Goal: Information Seeking & Learning: Find specific page/section

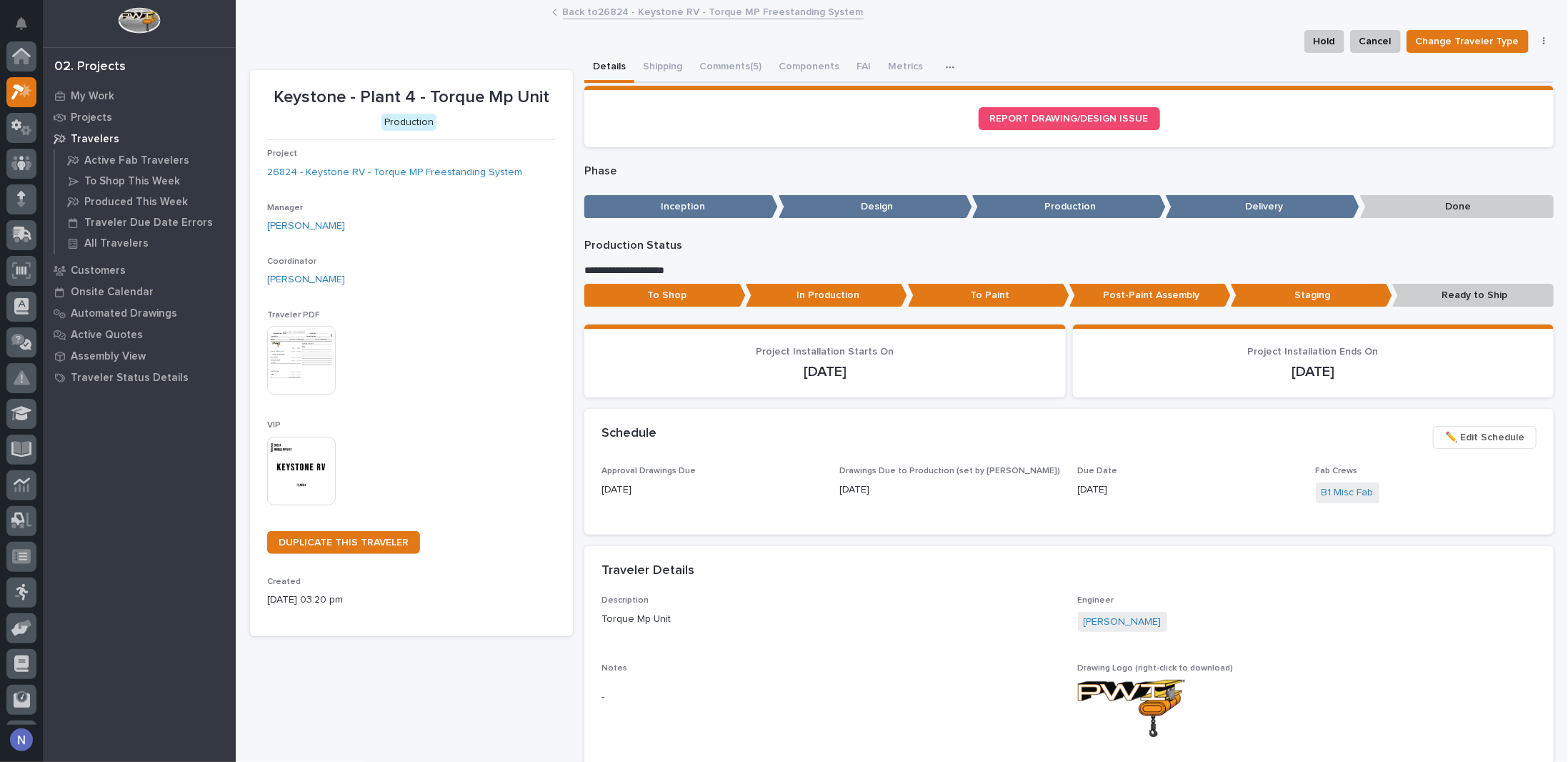
scroll to position [36, 0]
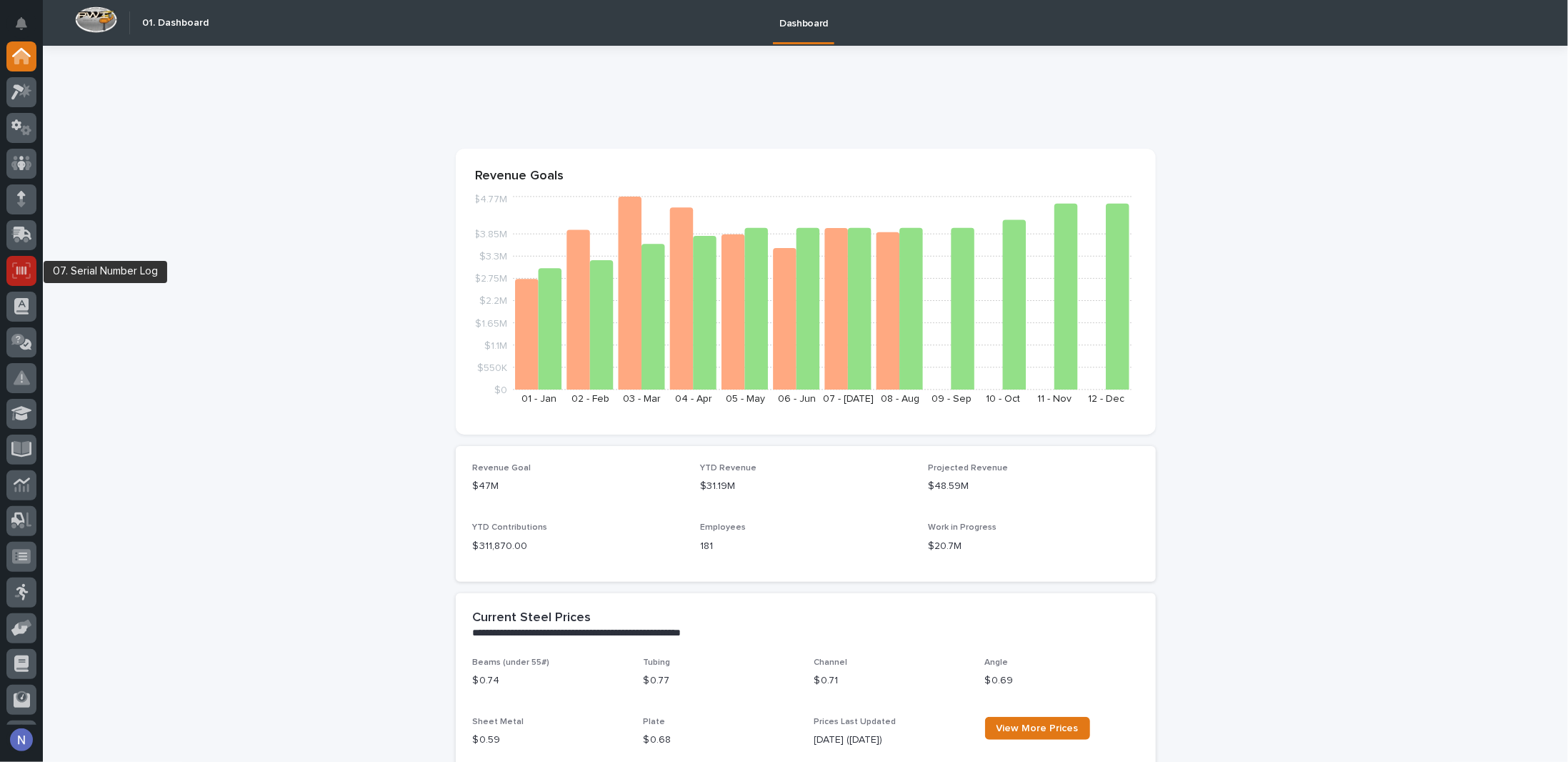
click at [24, 269] on icon at bounding box center [21, 271] width 19 height 16
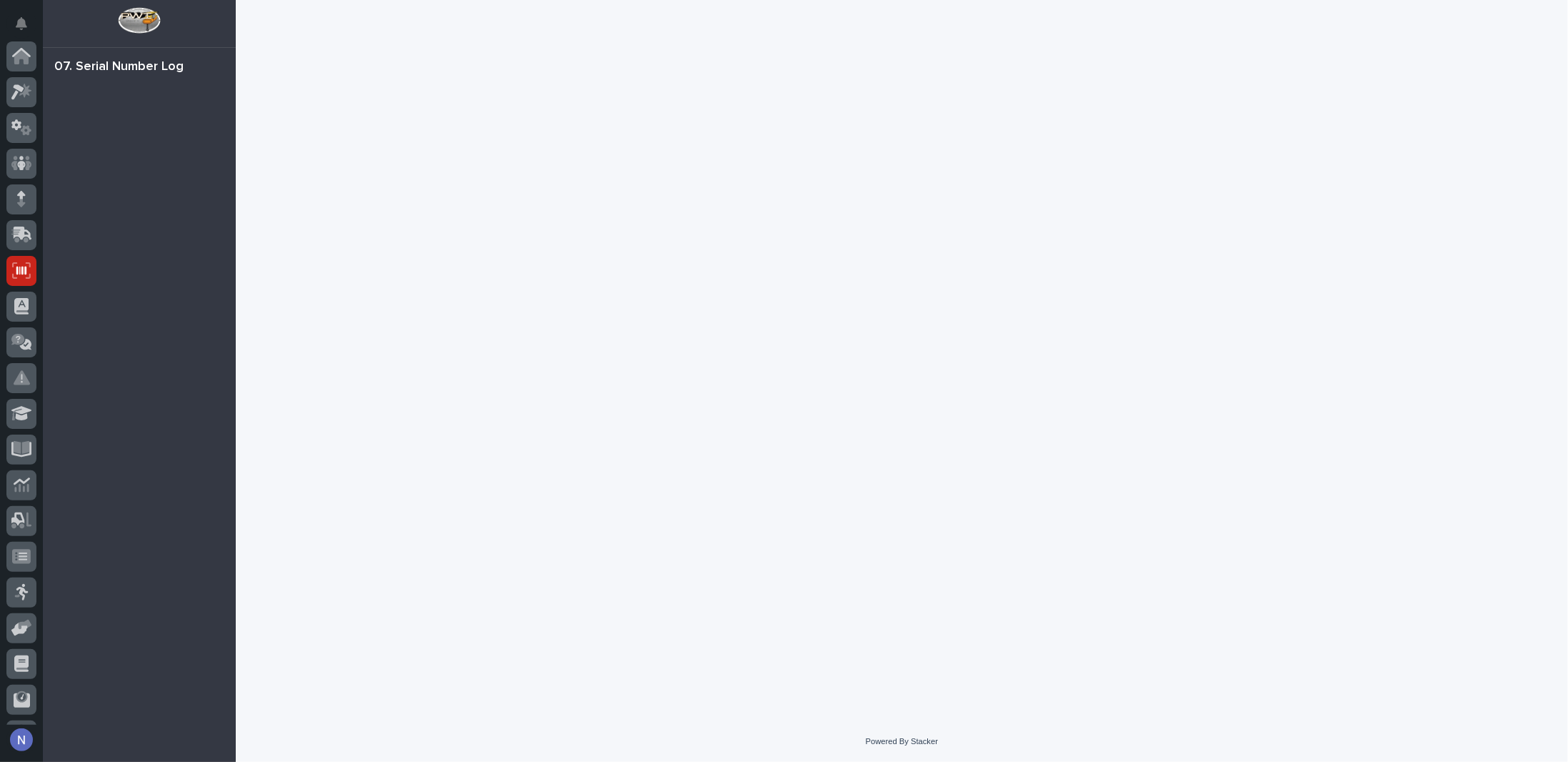
scroll to position [103, 0]
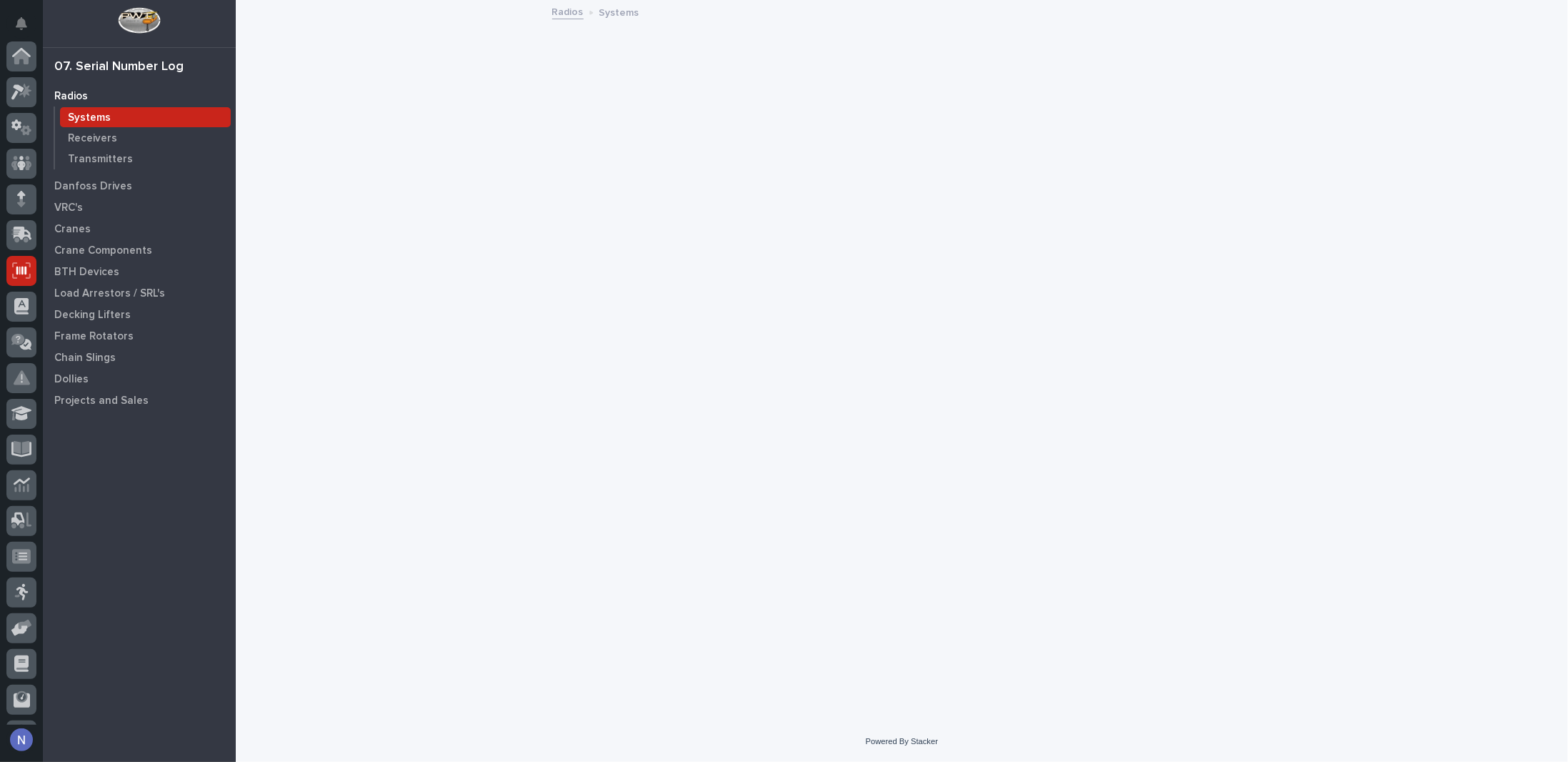
scroll to position [103, 0]
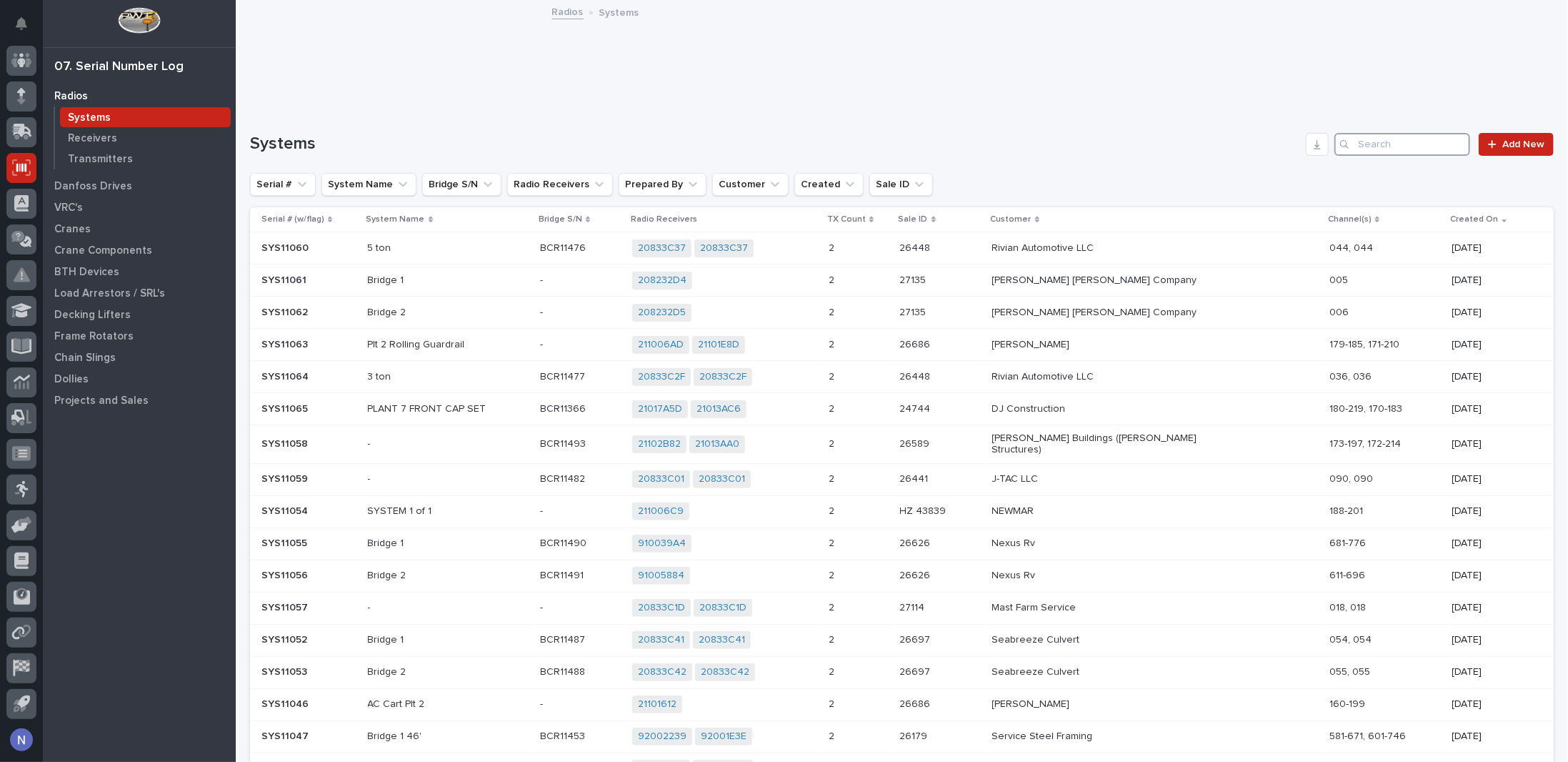
click at [1412, 141] on input "Search" at bounding box center [1402, 144] width 136 height 23
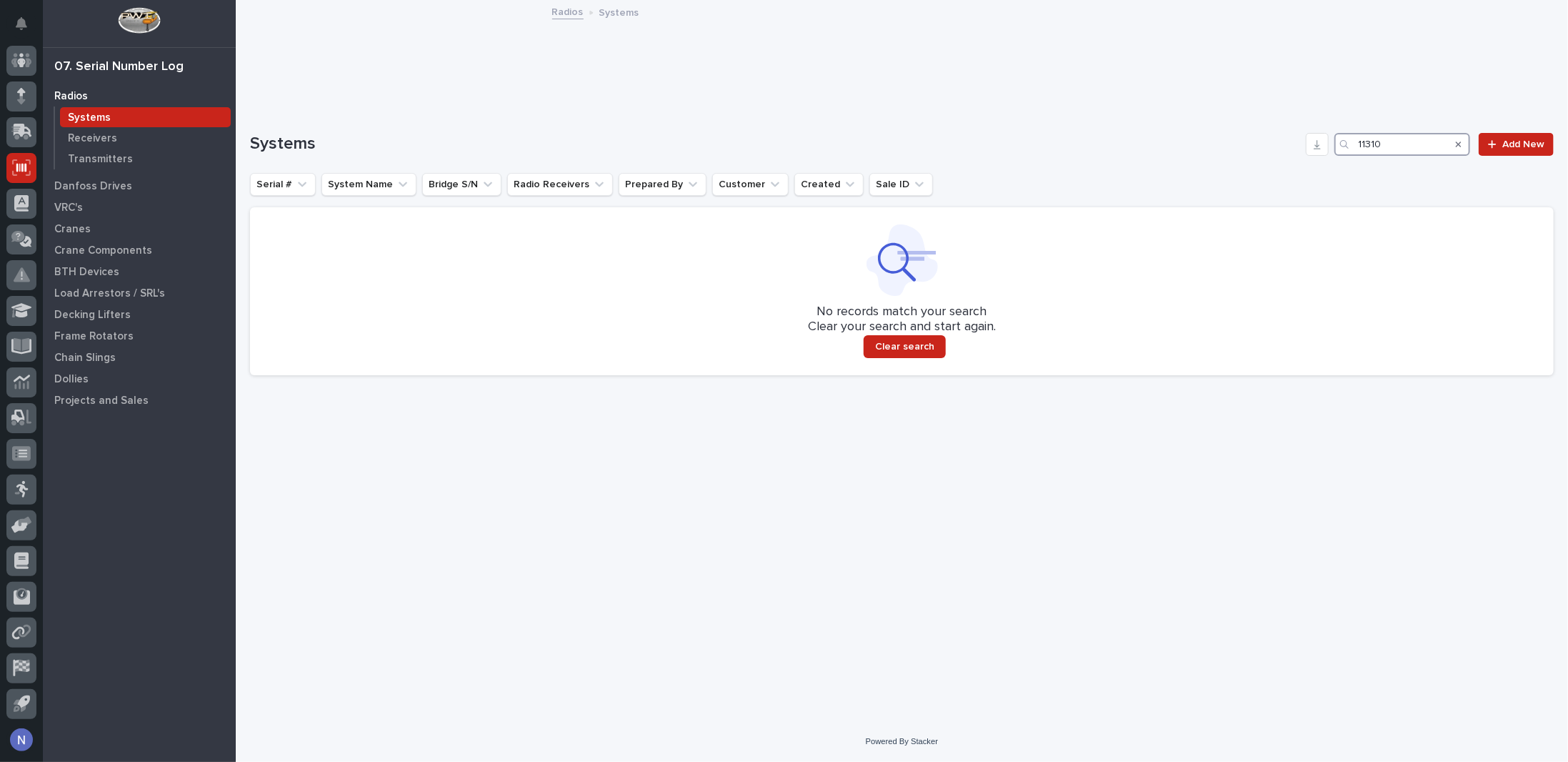
type input "11310"
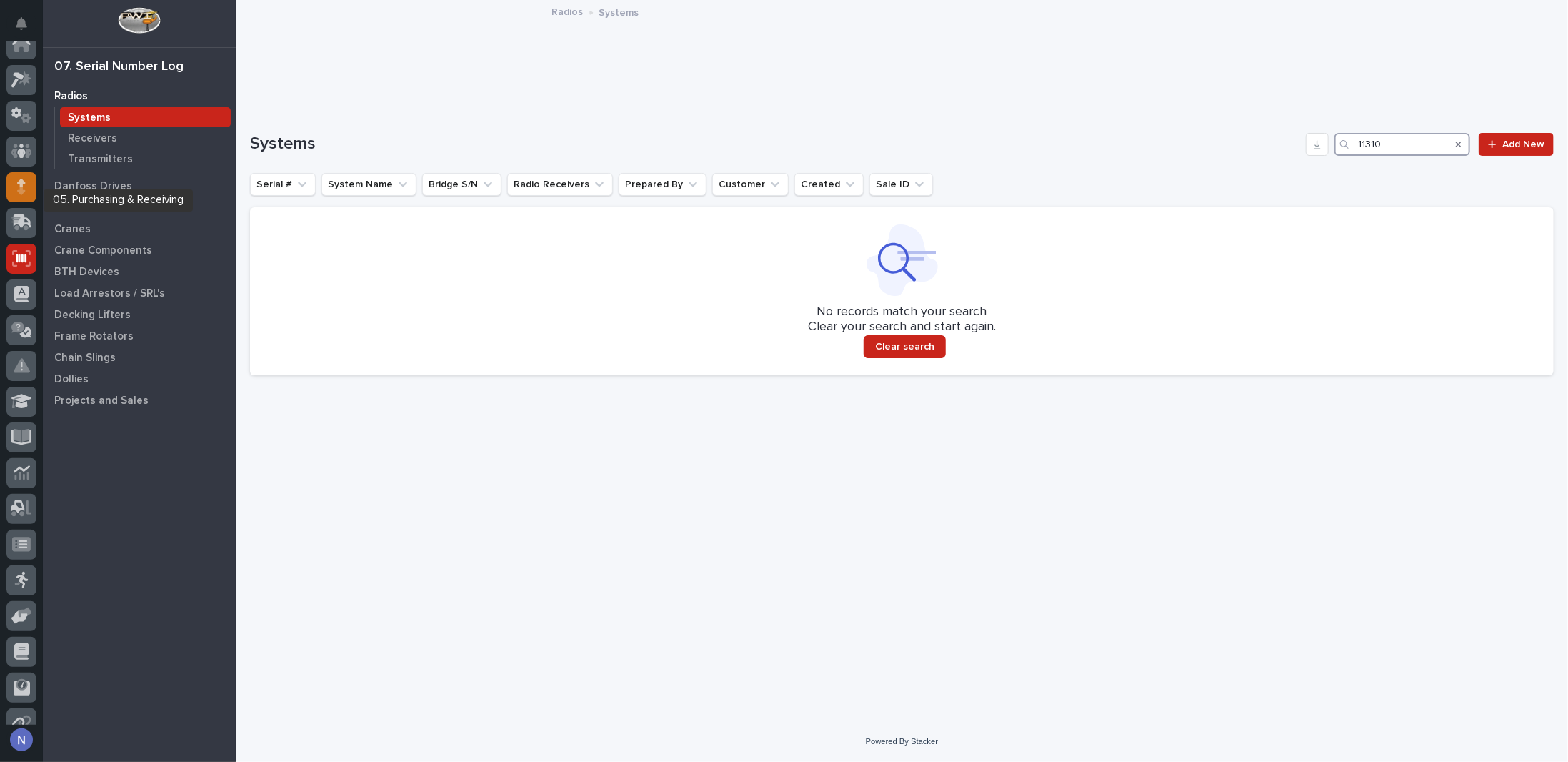
scroll to position [0, 0]
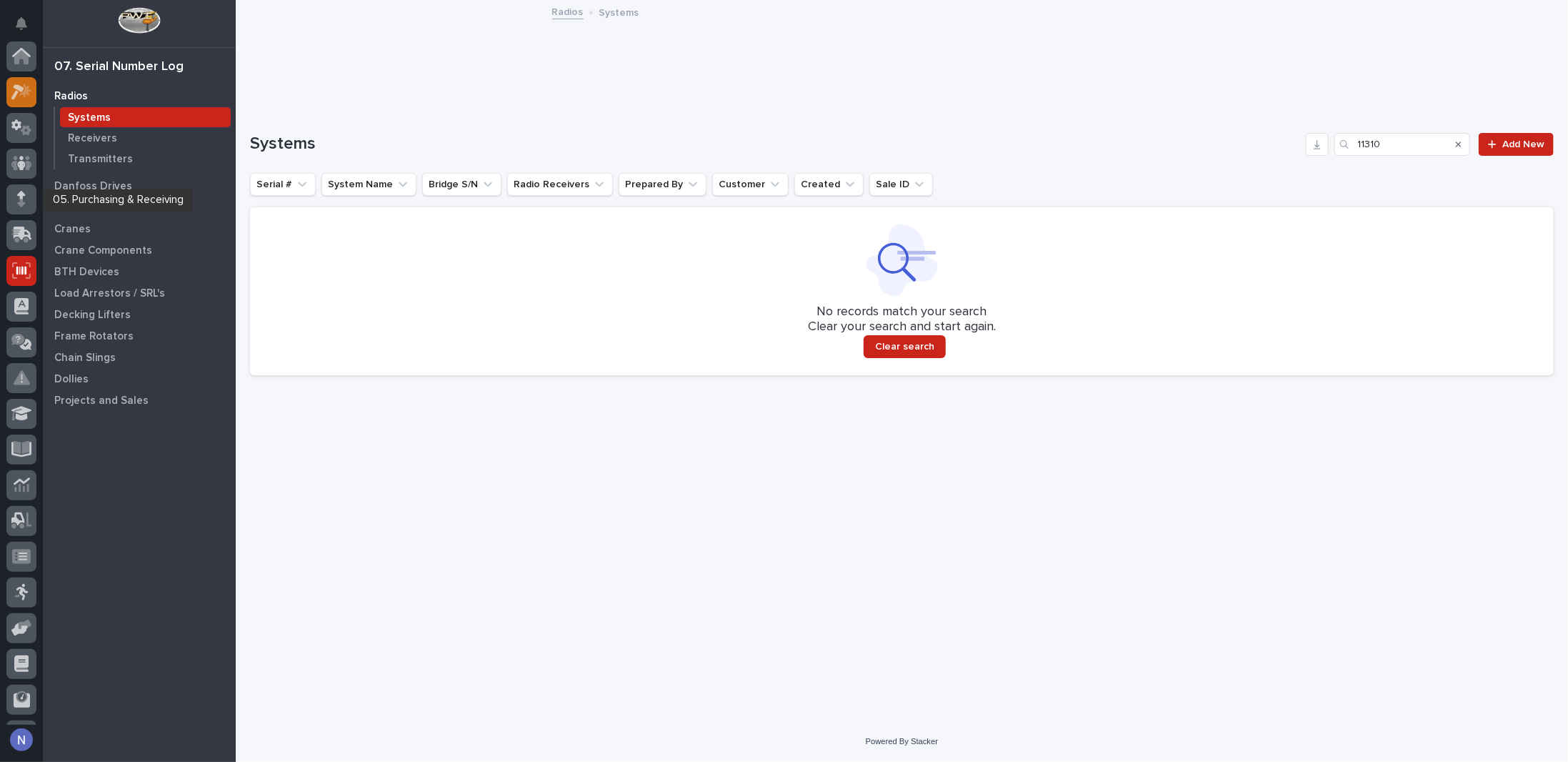
click at [25, 87] on icon at bounding box center [25, 90] width 12 height 14
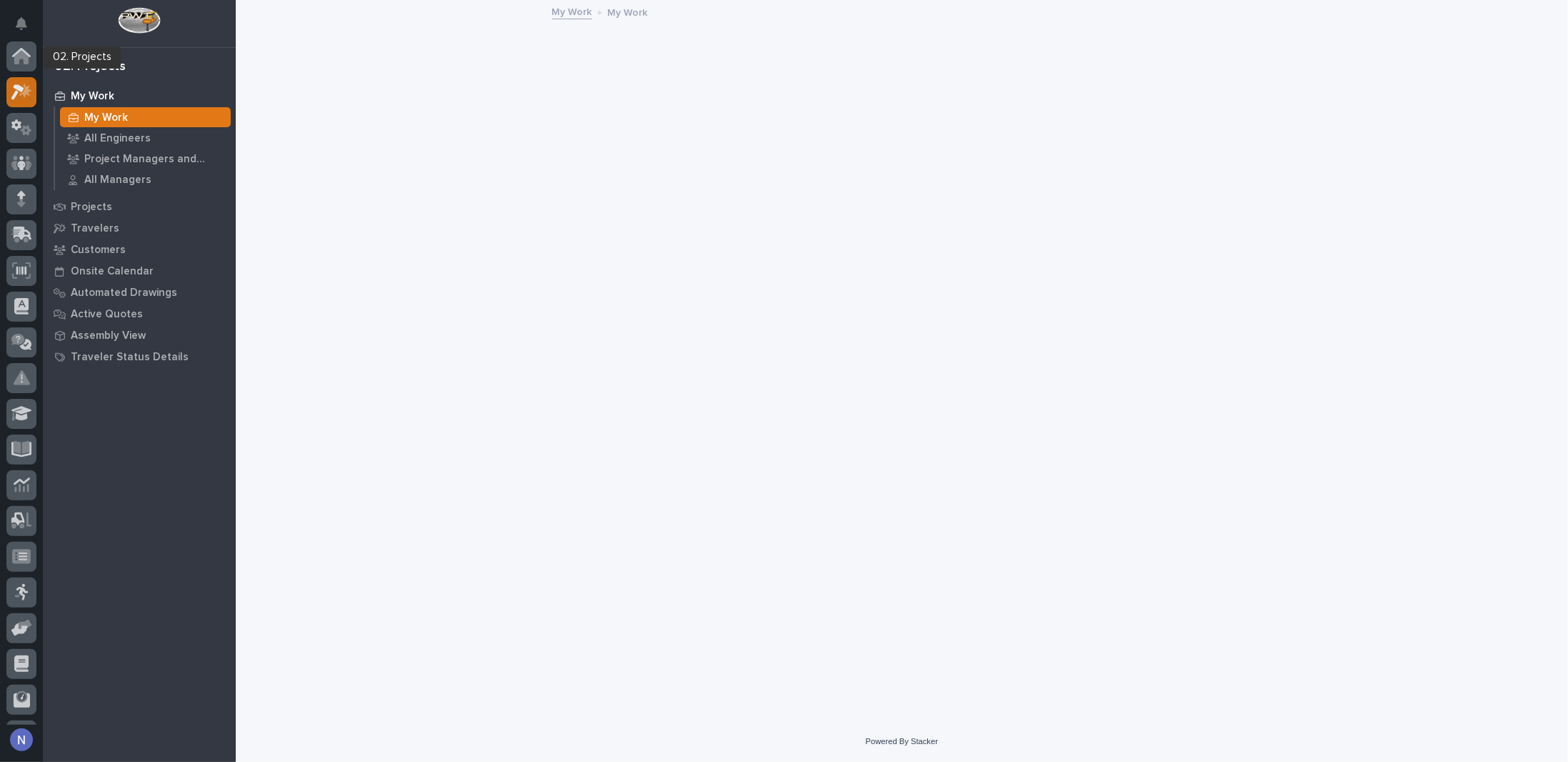
scroll to position [36, 0]
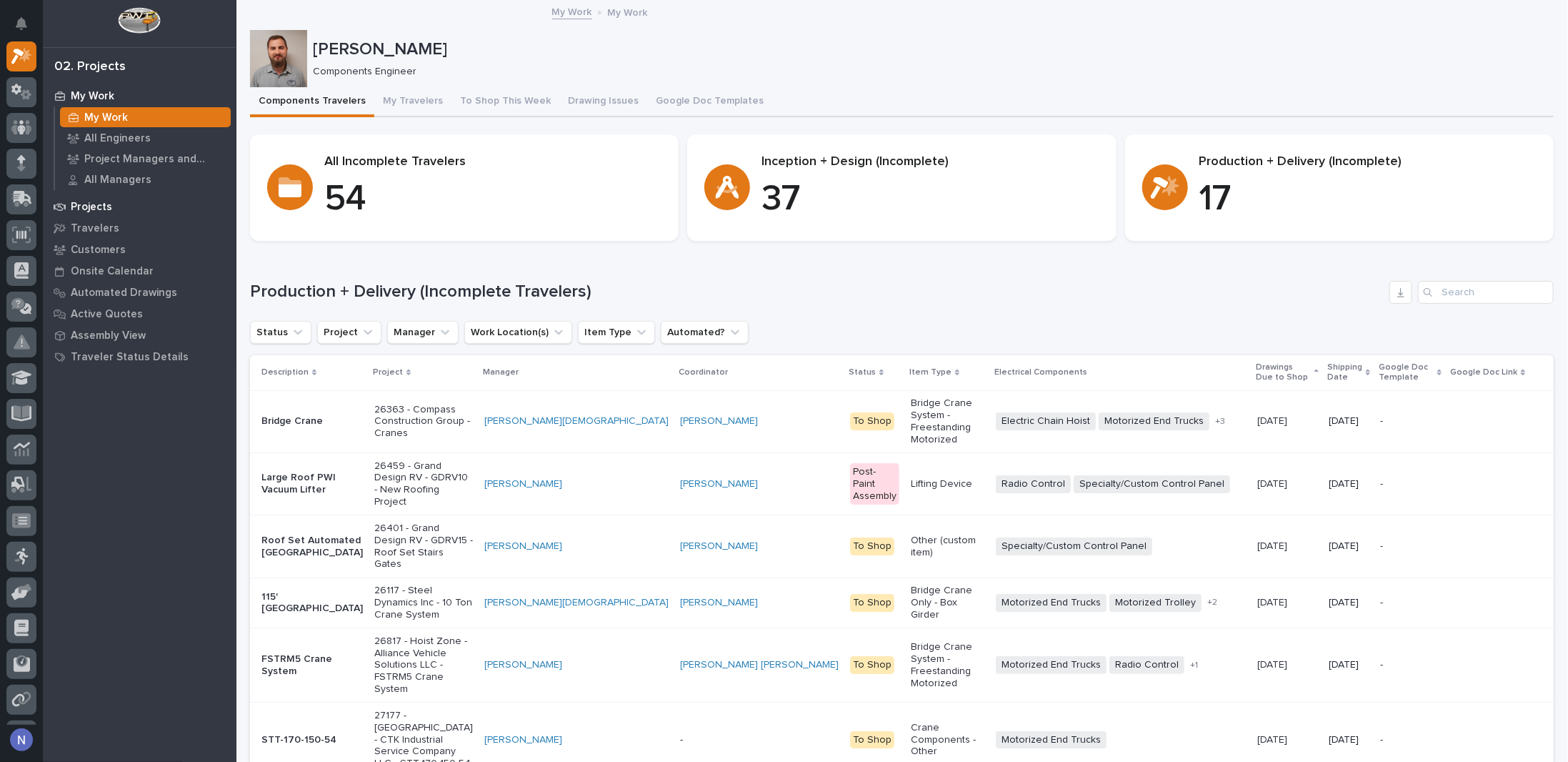
click at [117, 200] on div "Projects" at bounding box center [139, 206] width 186 height 20
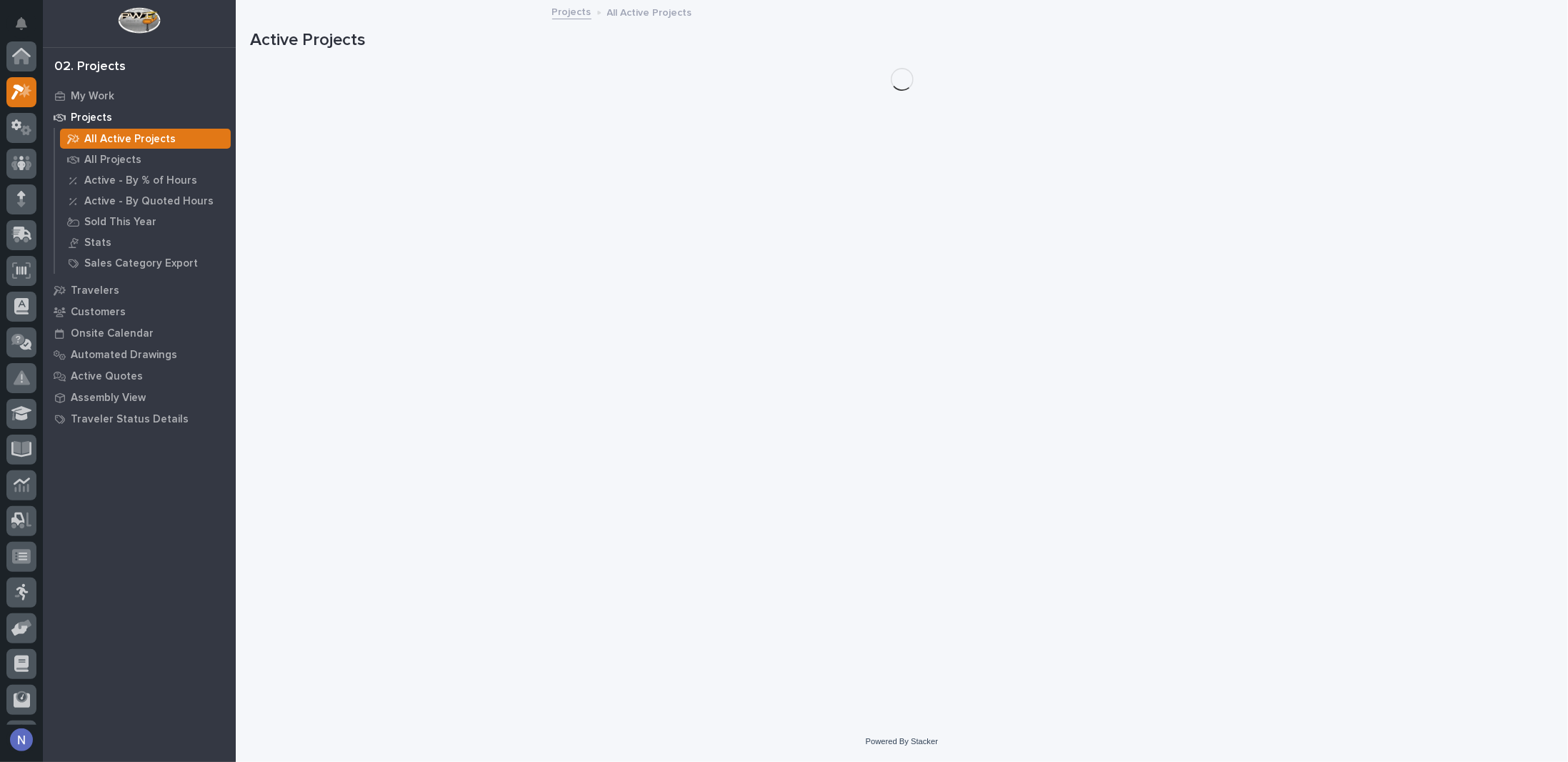
scroll to position [36, 0]
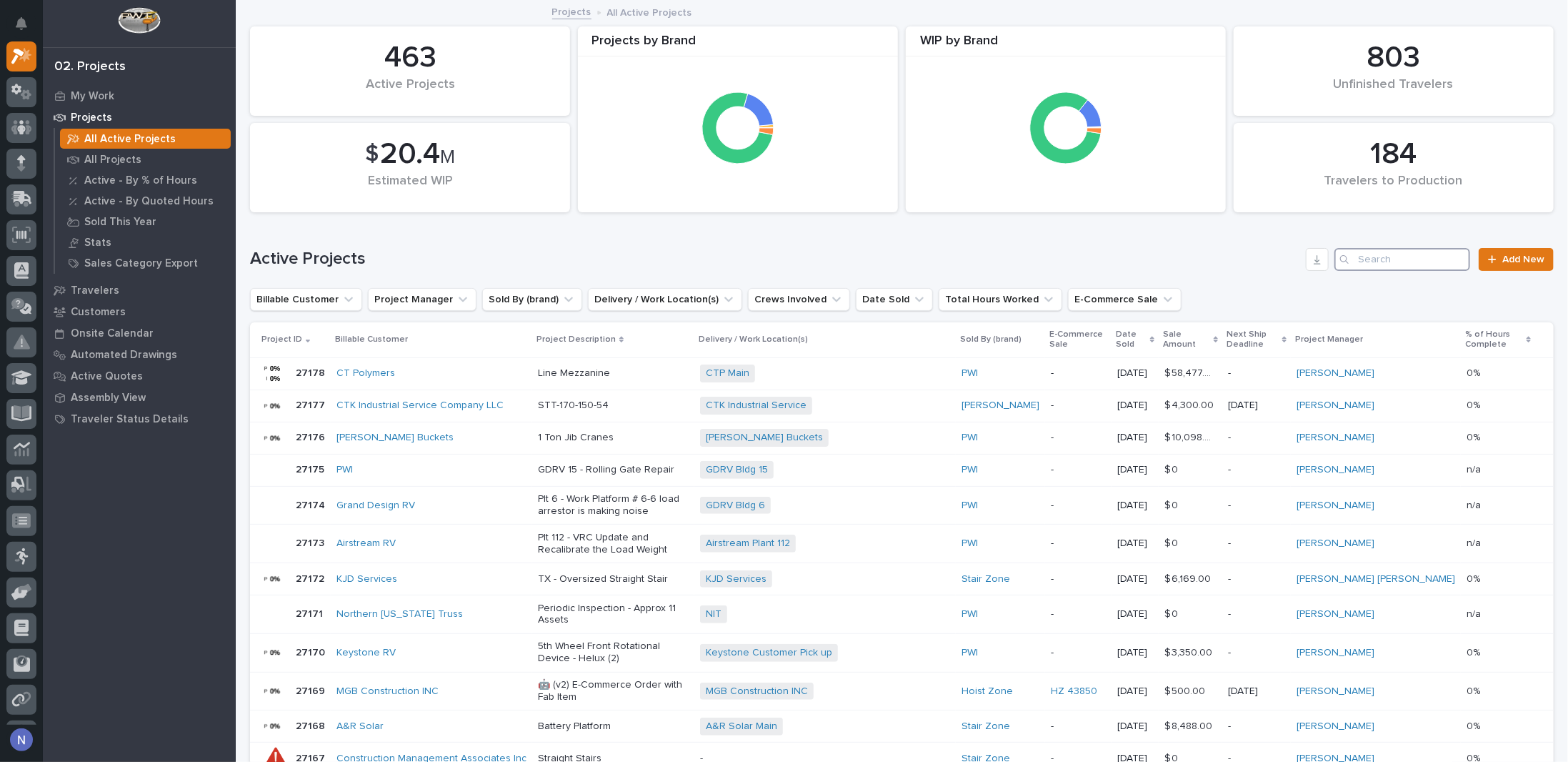
click at [1376, 265] on input "Search" at bounding box center [1402, 259] width 136 height 23
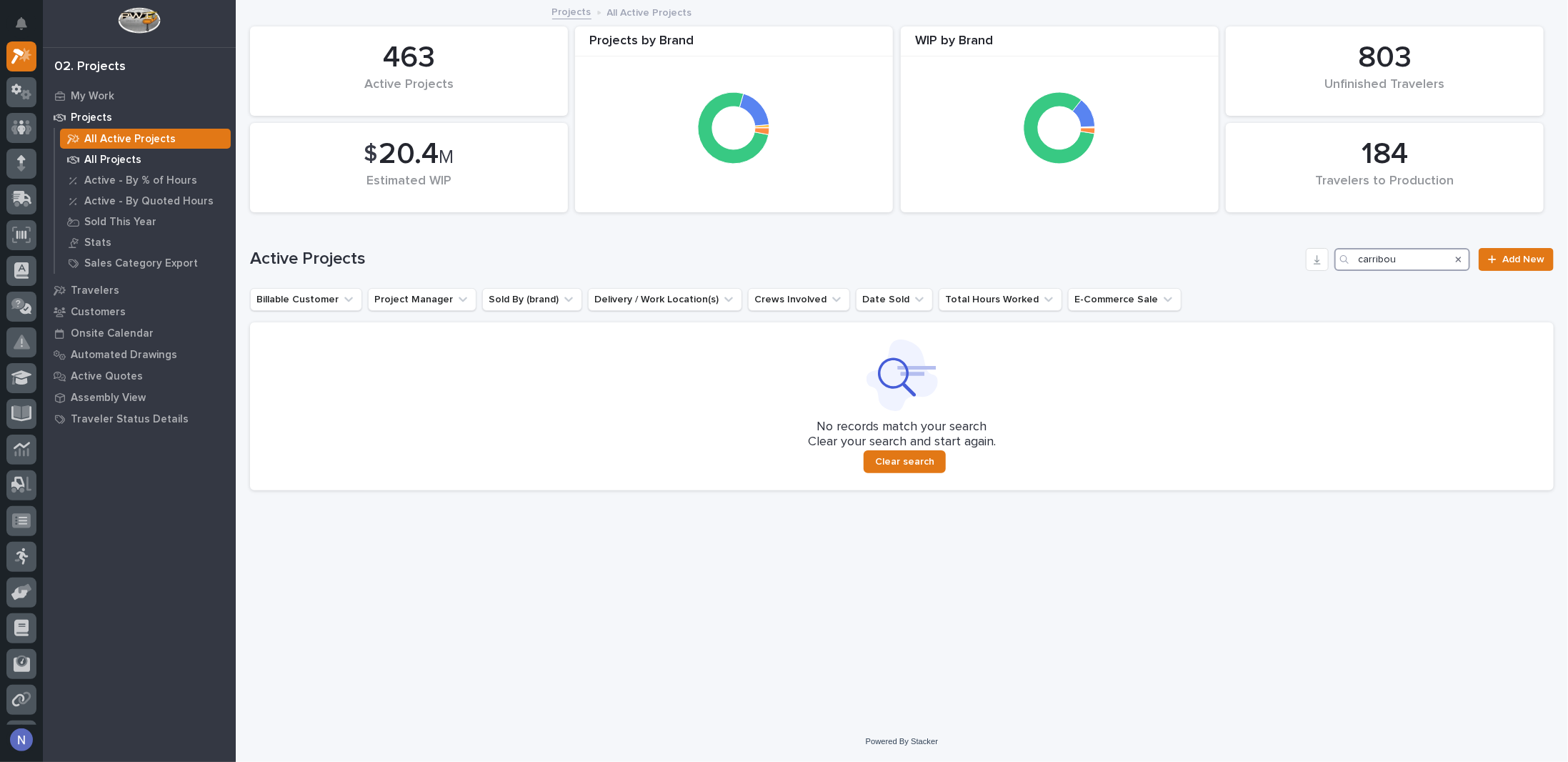
type input "carribou"
click at [96, 155] on p "All Projects" at bounding box center [112, 160] width 57 height 13
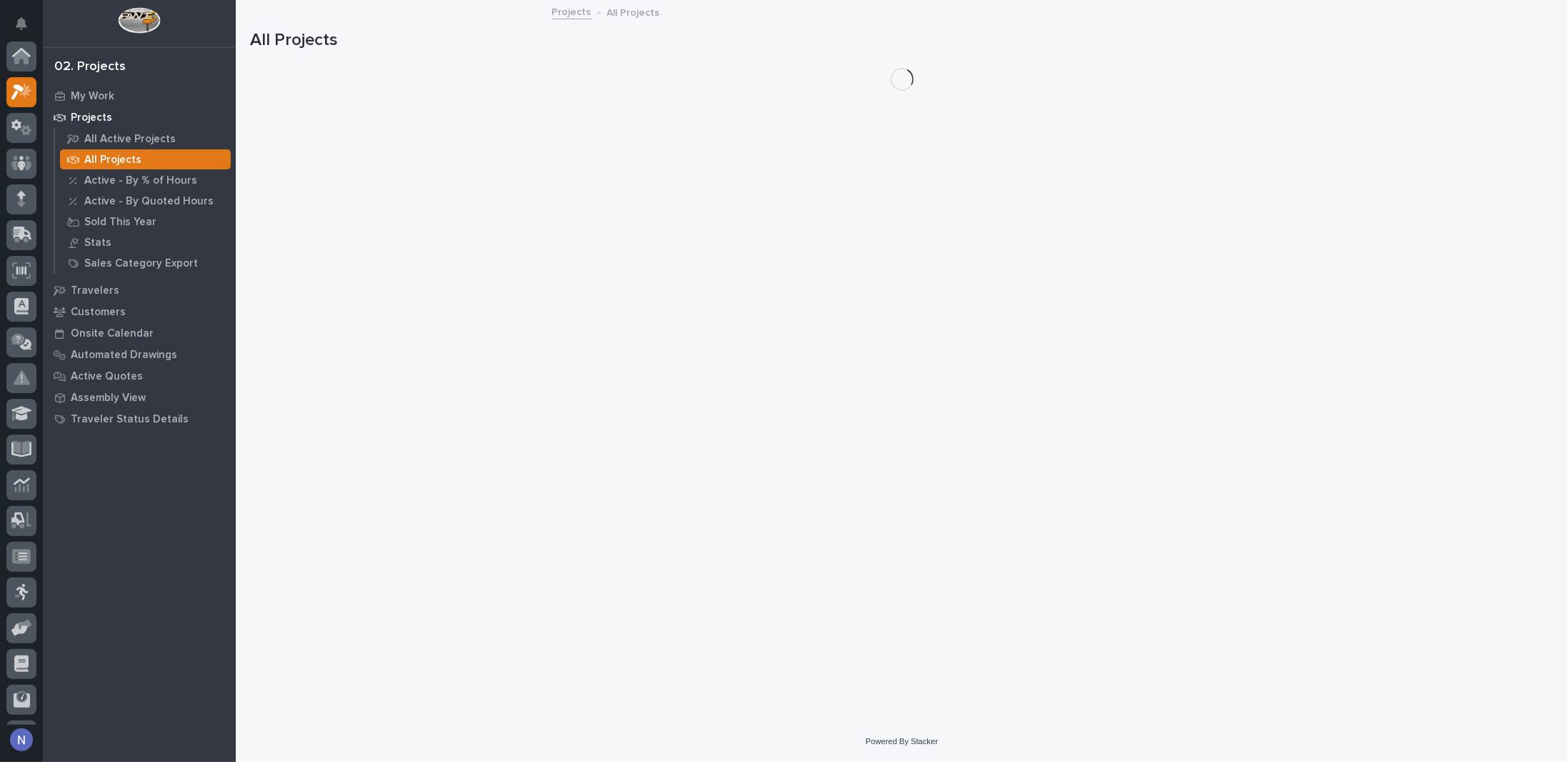
scroll to position [36, 0]
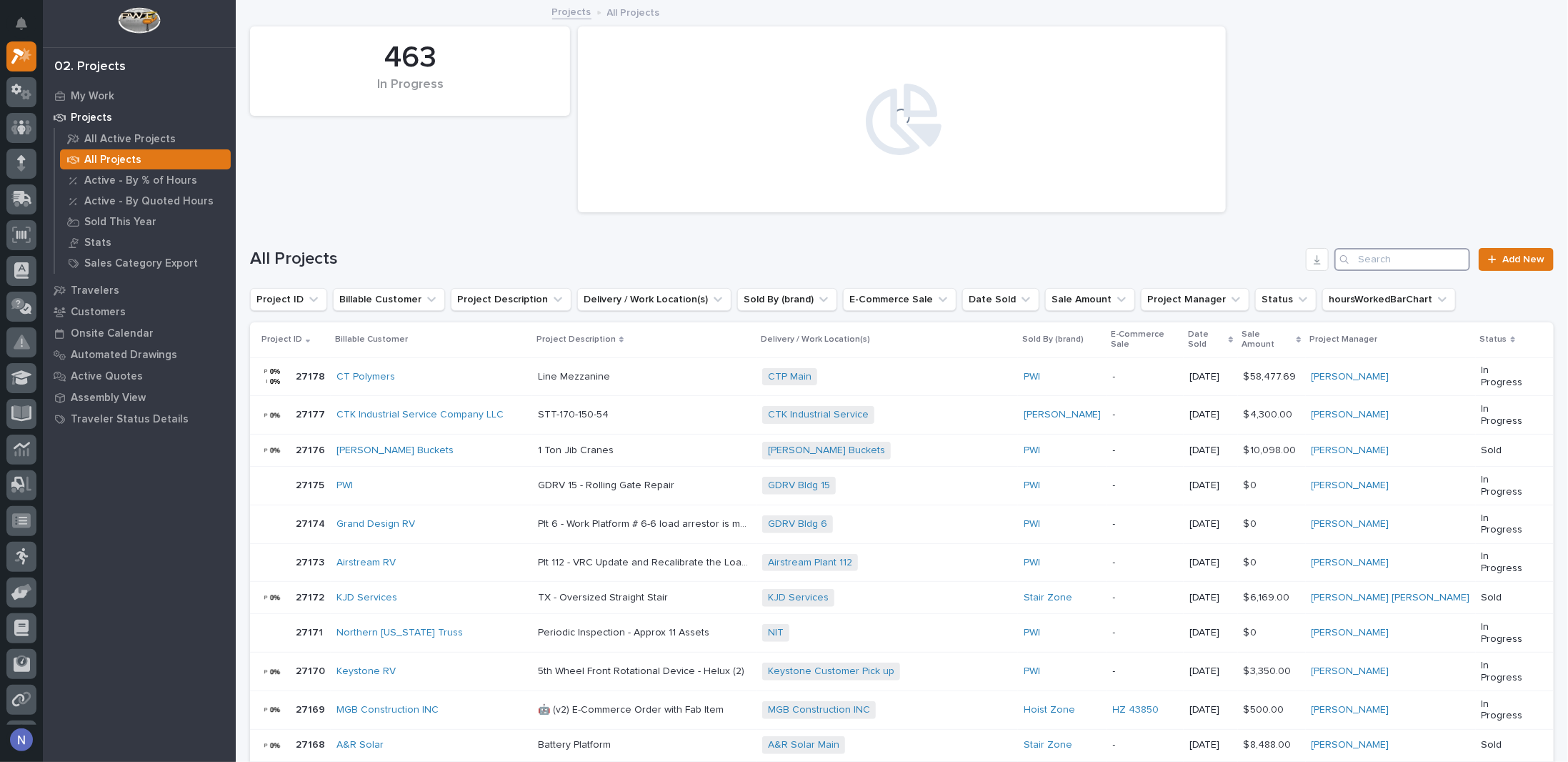
click at [1350, 261] on input "Search" at bounding box center [1402, 259] width 136 height 23
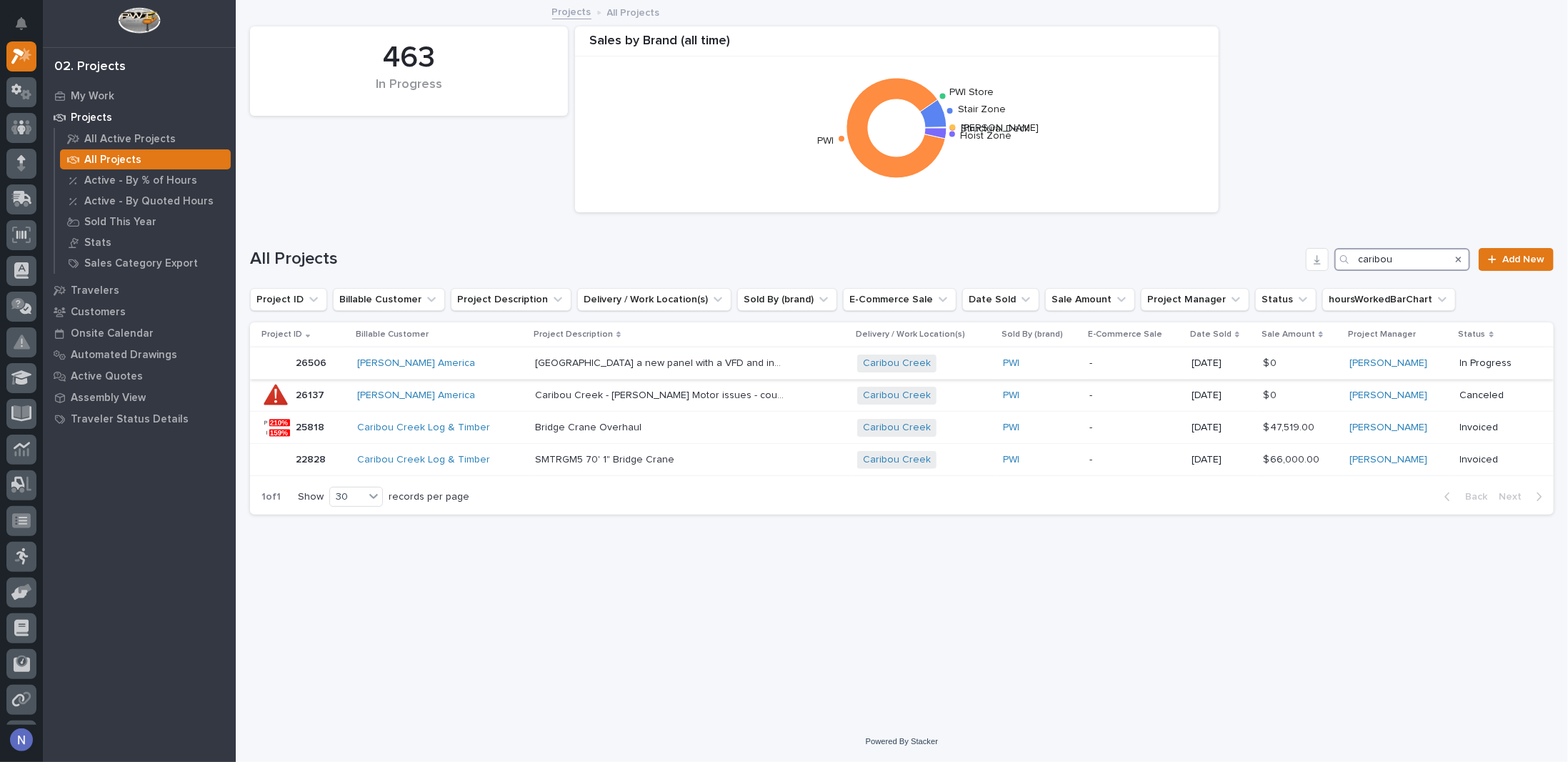
type input "caribou"
click at [1070, 367] on div "PWI" at bounding box center [1040, 364] width 75 height 12
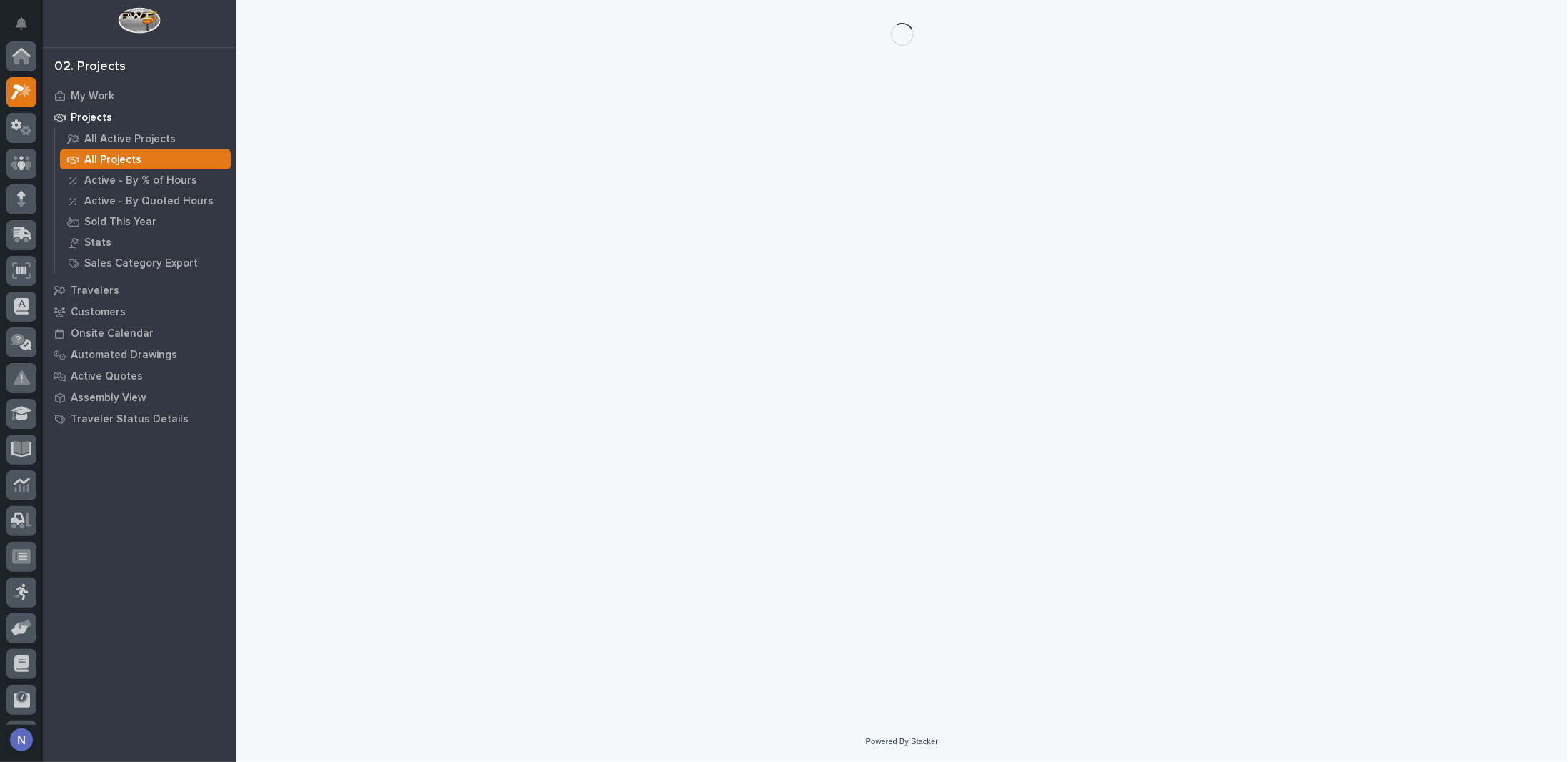
click at [1070, 367] on div "Loading... Saving… Loading... Saving…" at bounding box center [902, 343] width 1318 height 685
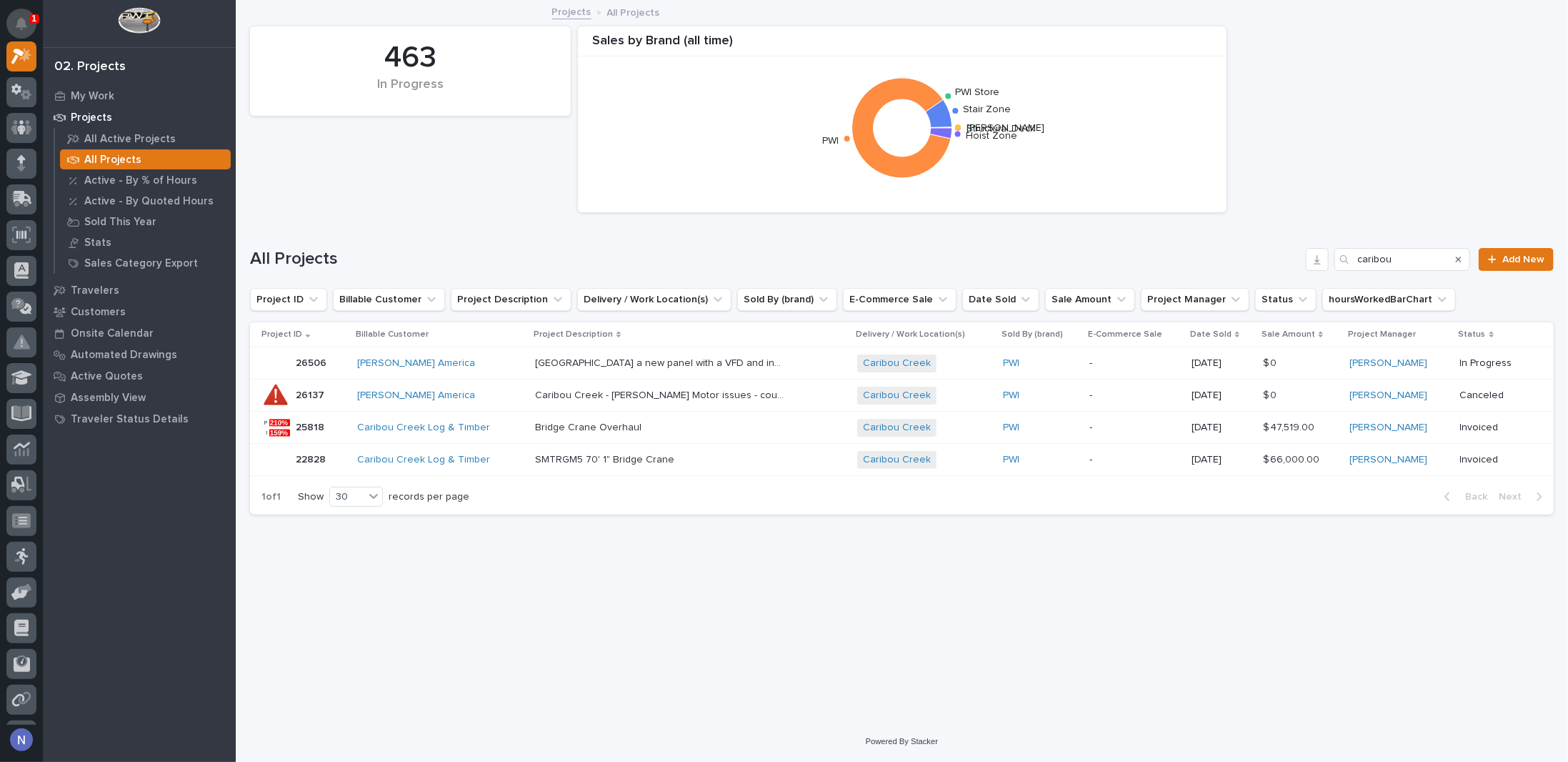
click at [19, 21] on icon "Notifications" at bounding box center [21, 23] width 11 height 13
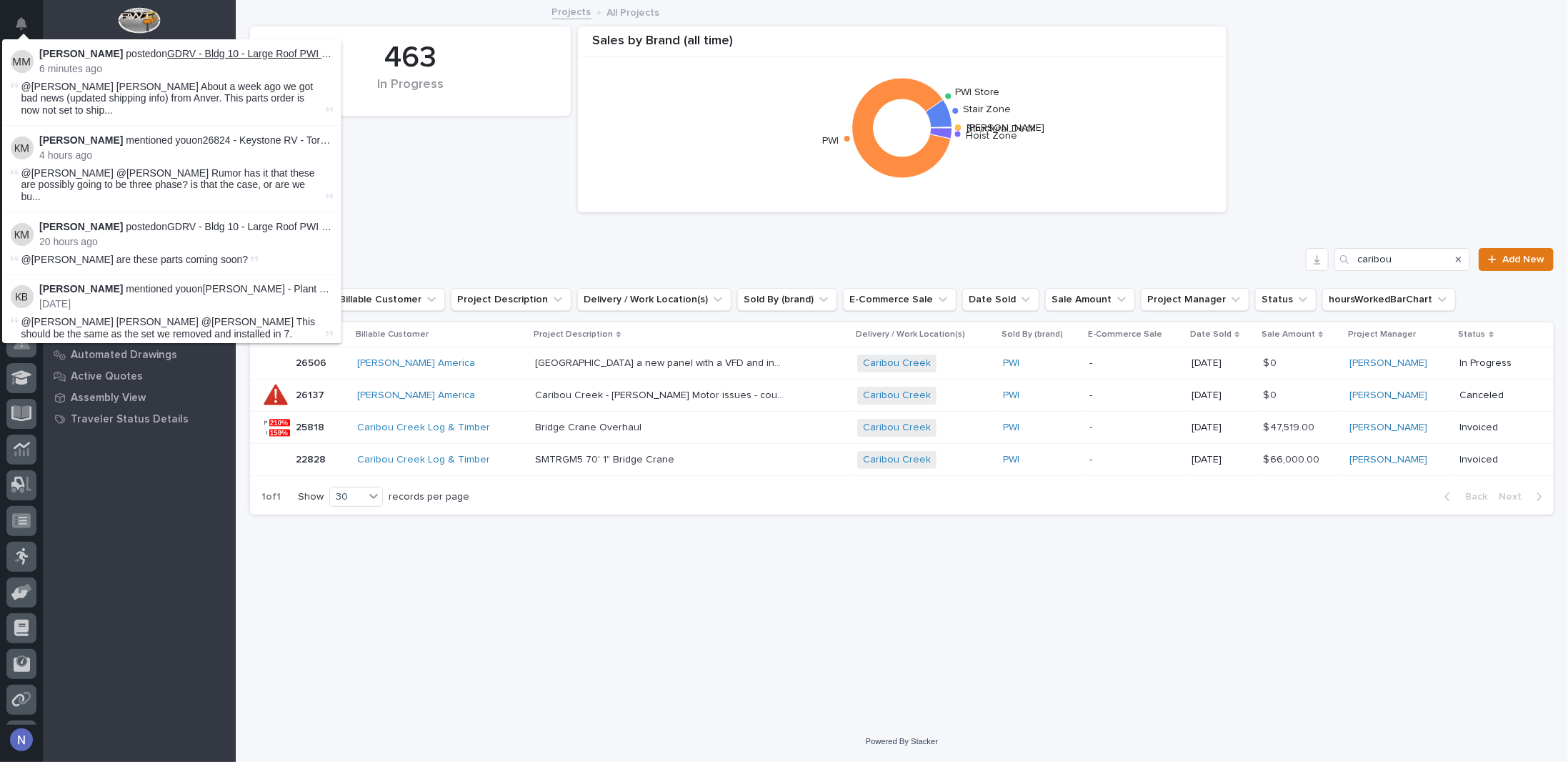
click at [257, 56] on link "GDRV - Bldg 10 - Large Roof PWI Vacuum Lifter" at bounding box center [274, 53] width 215 height 11
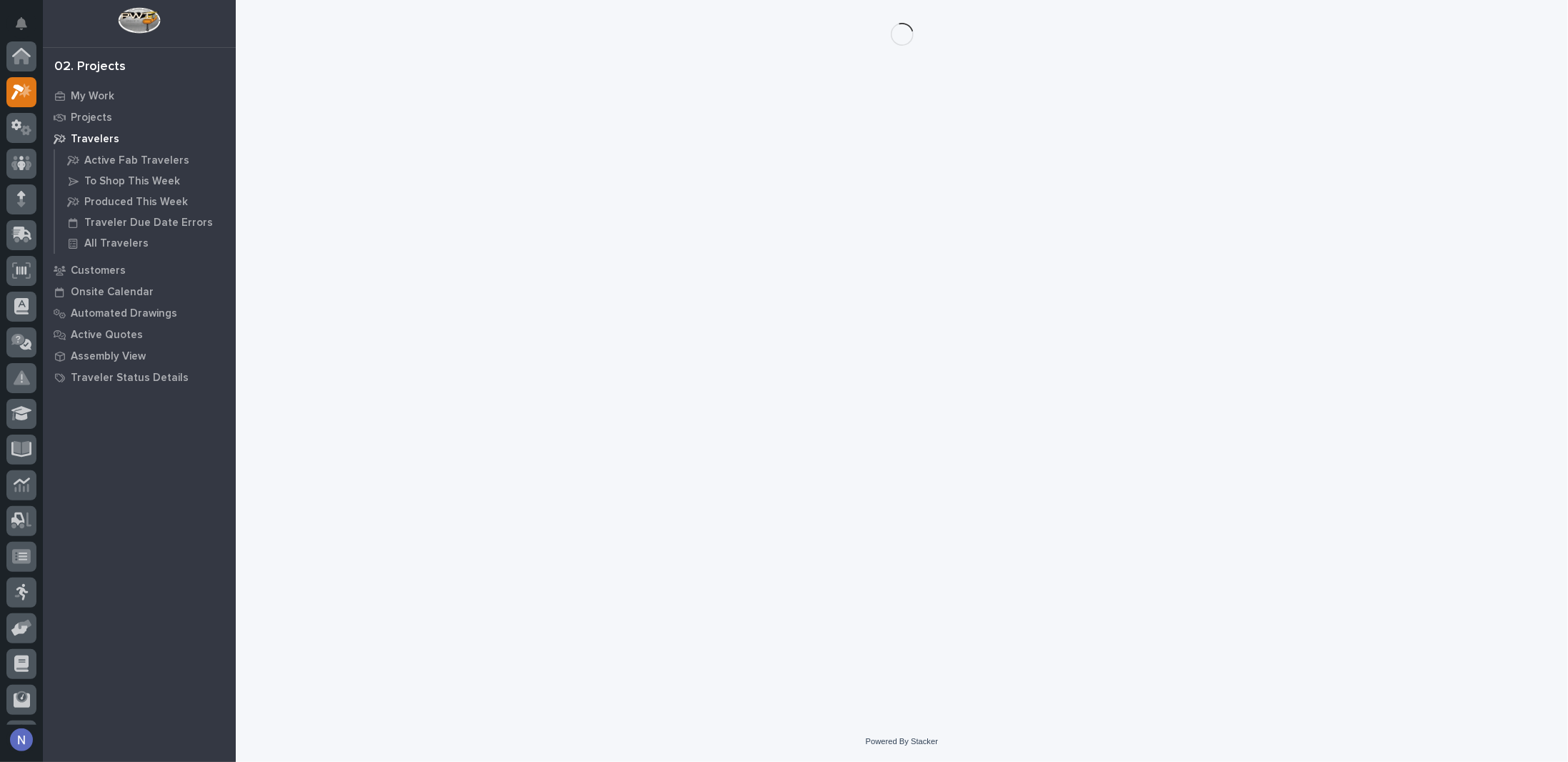
scroll to position [36, 0]
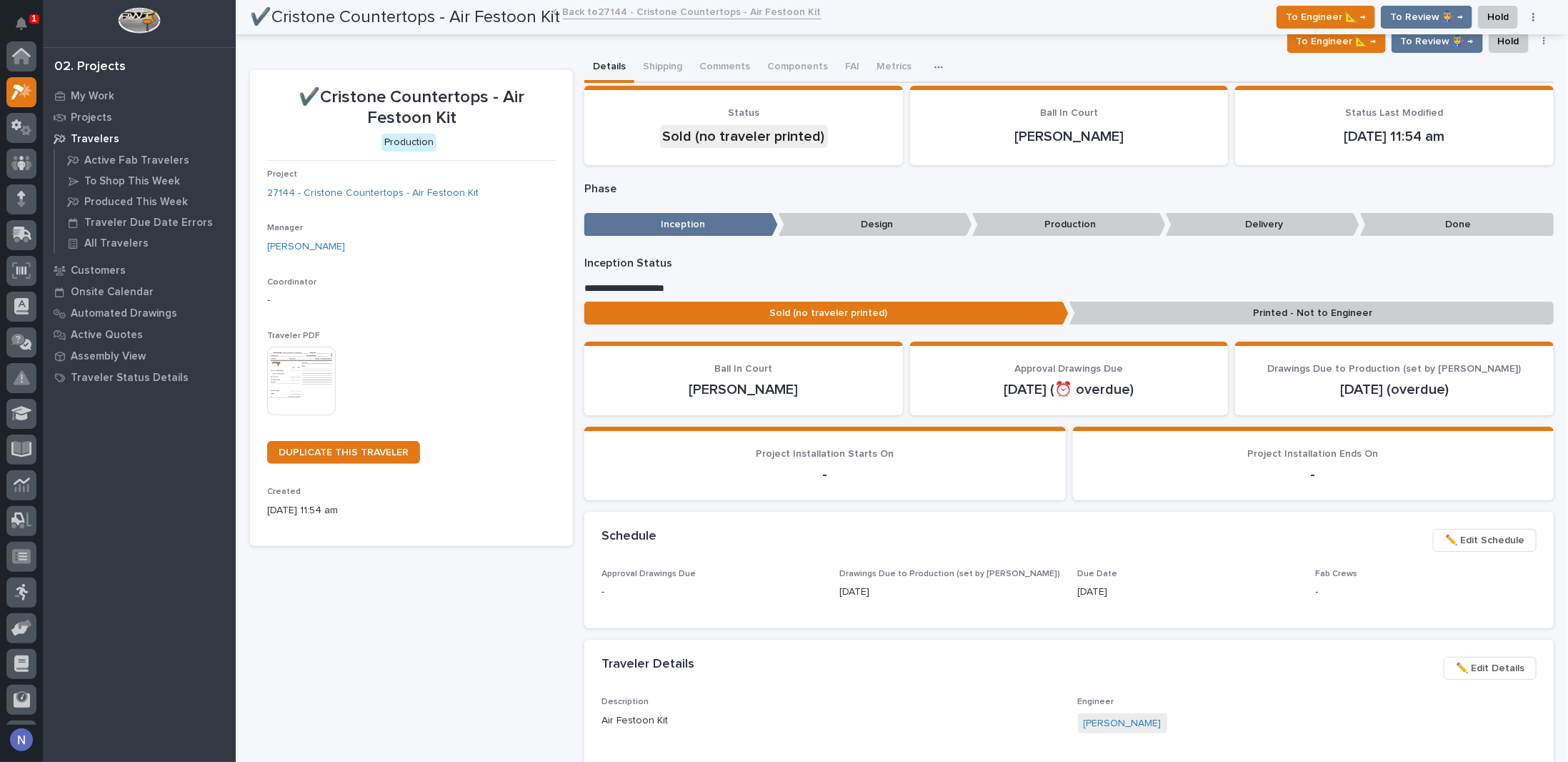
scroll to position [36, 0]
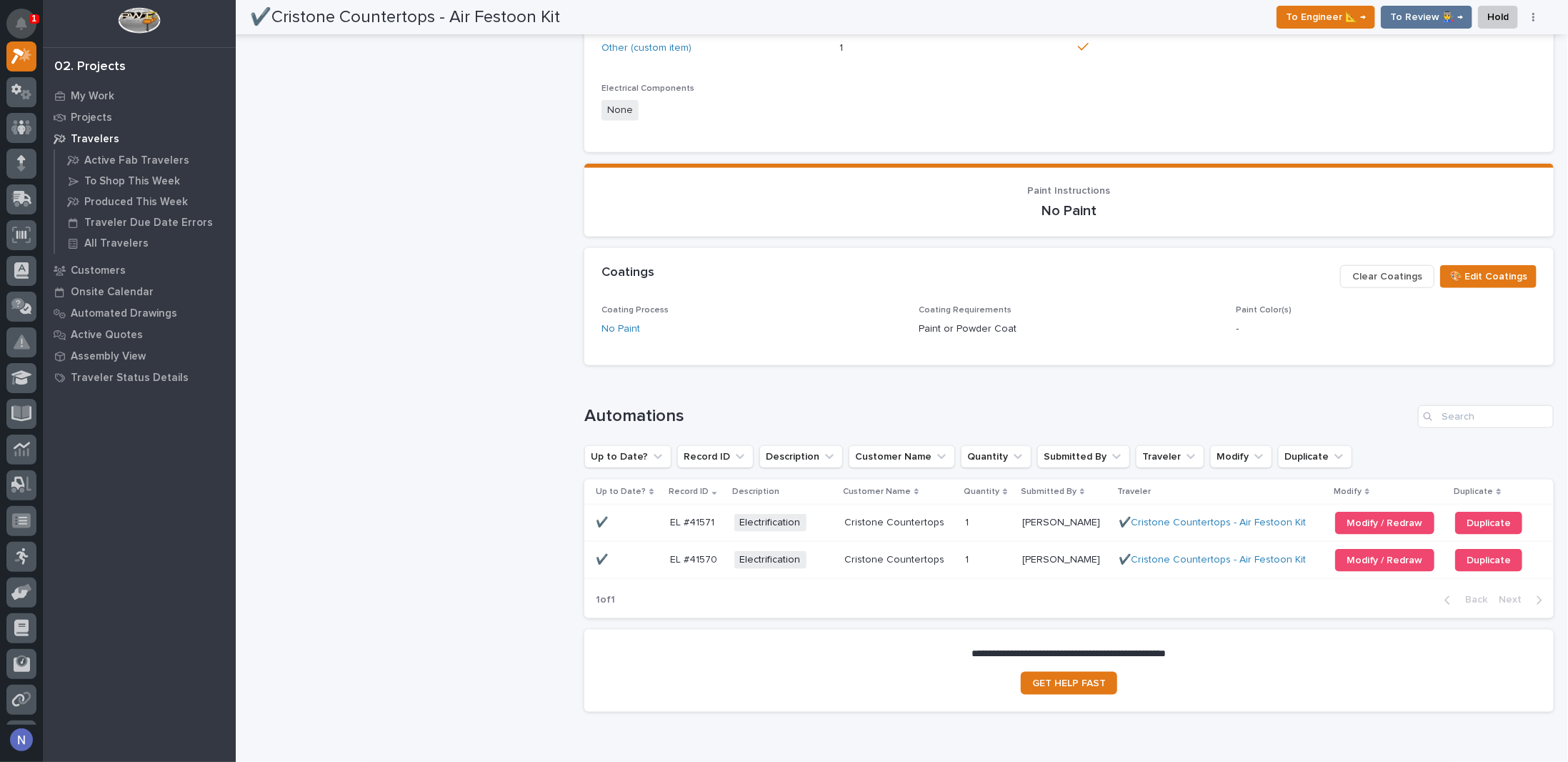
click at [22, 25] on icon "Notifications" at bounding box center [21, 23] width 11 height 13
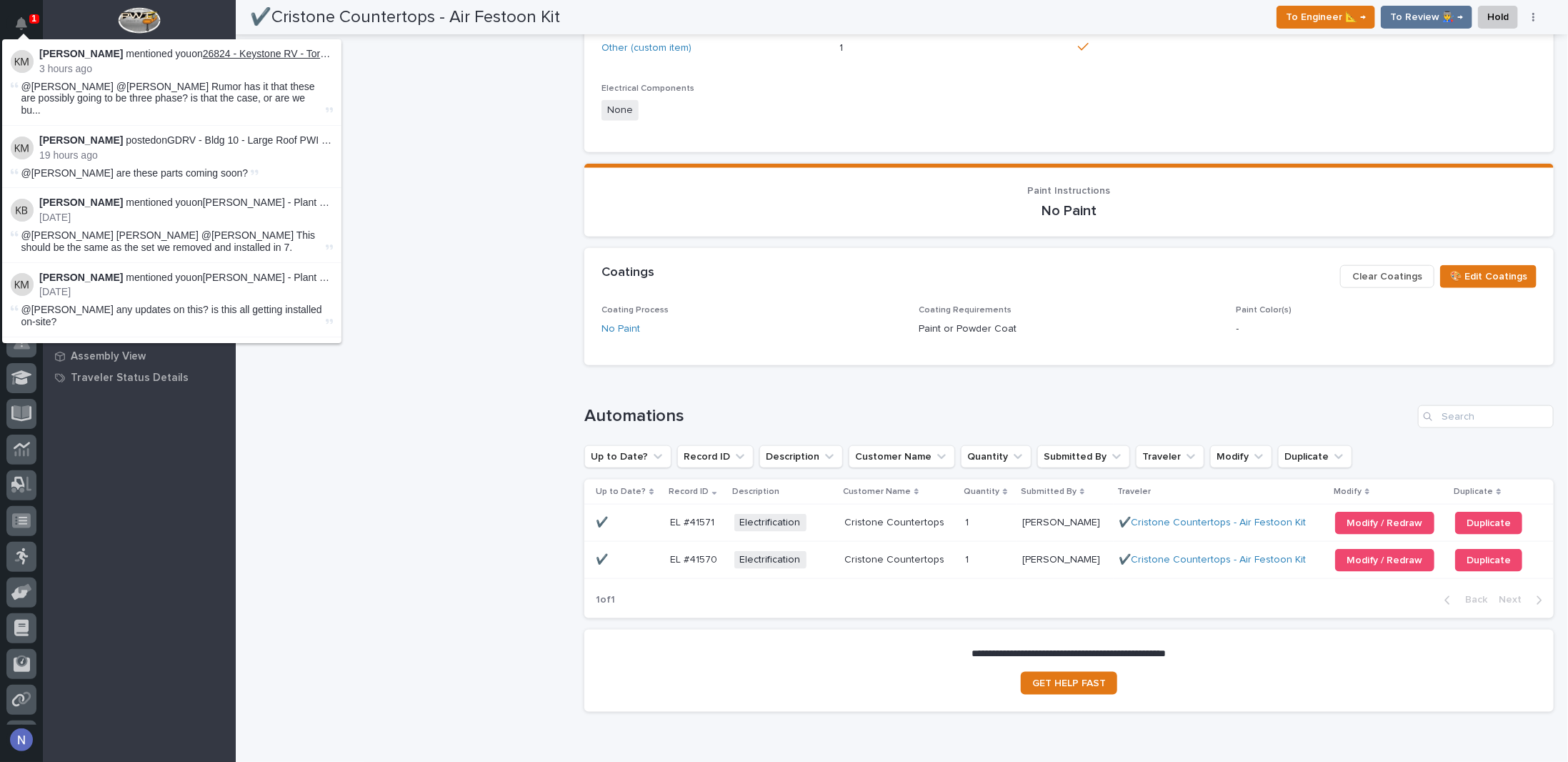
click at [258, 52] on link "26824 - Keystone RV - Torque MP Freestanding System" at bounding box center [328, 53] width 250 height 11
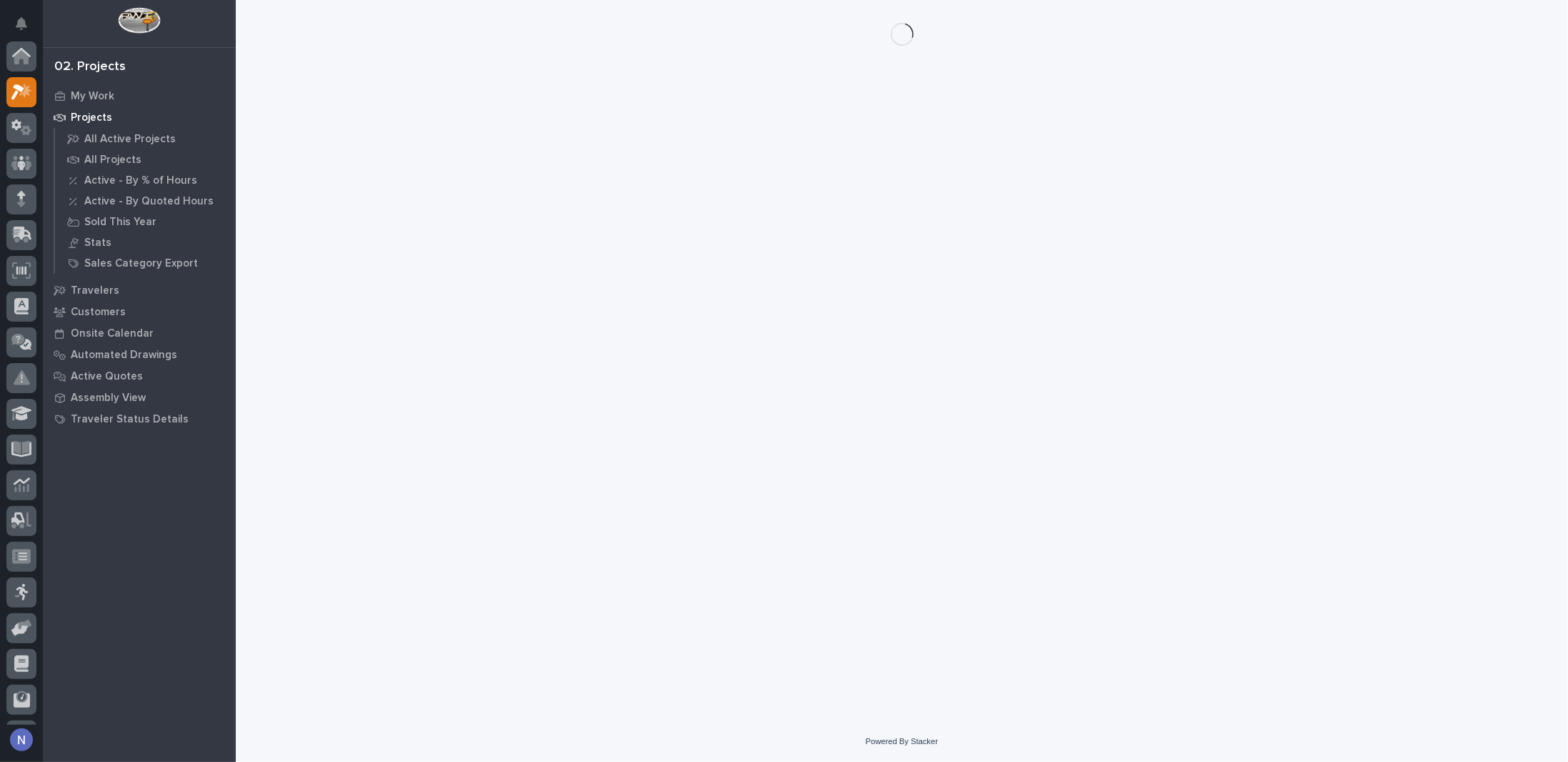
scroll to position [36, 0]
